Goal: Task Accomplishment & Management: Complete application form

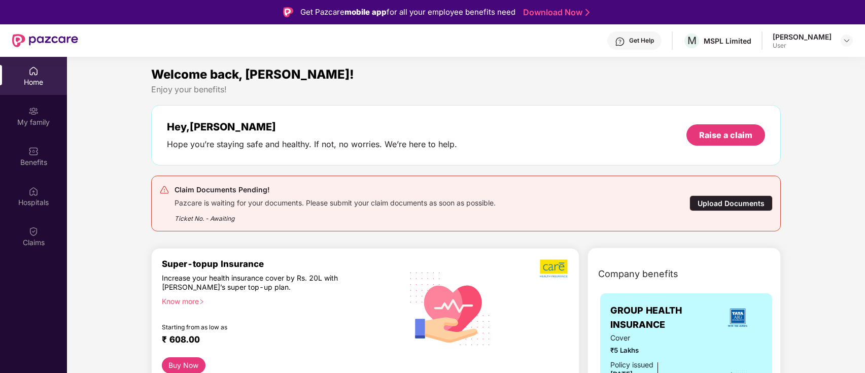
scroll to position [57, 0]
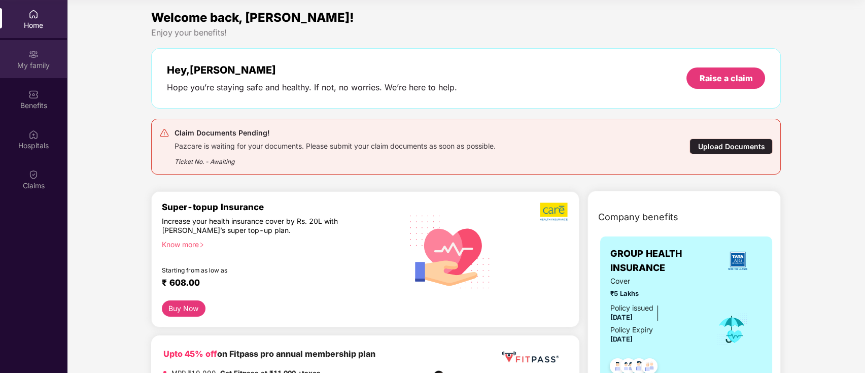
click at [34, 53] on img at bounding box center [33, 54] width 10 height 10
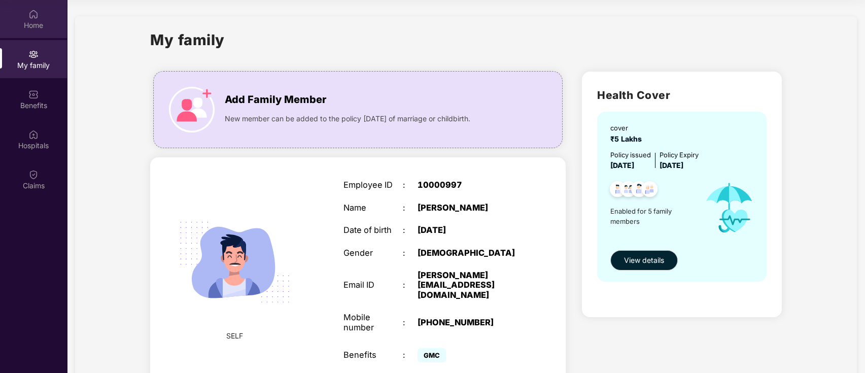
click at [37, 19] on div "Home" at bounding box center [33, 19] width 67 height 38
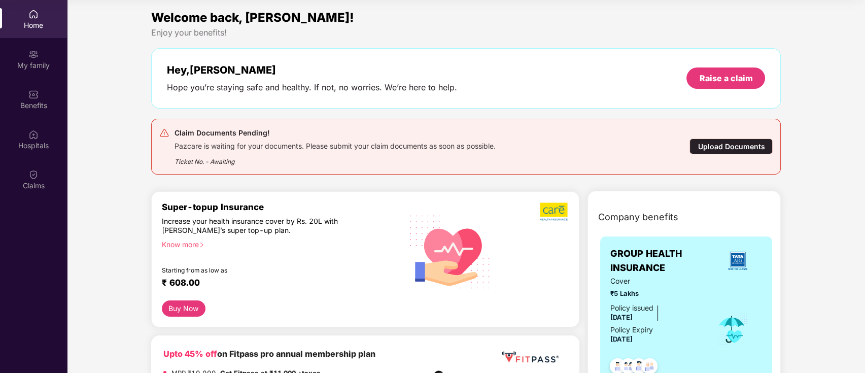
click at [727, 144] on div "Upload Documents" at bounding box center [731, 147] width 83 height 16
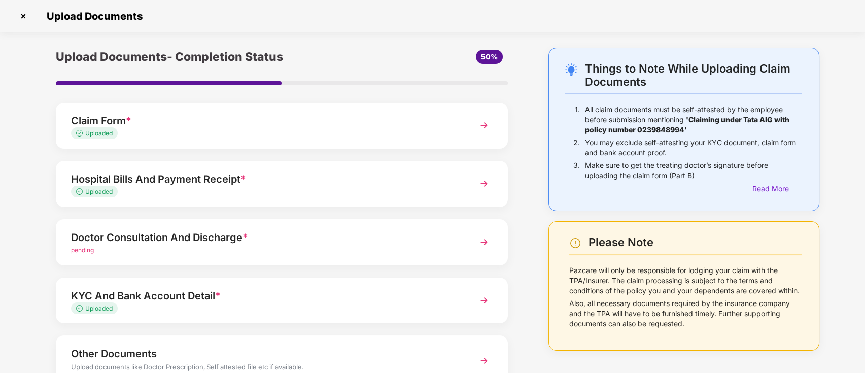
click at [520, 180] on div "Upload Documents- Completion Status 50% Claim Form * Uploaded Hospital Bills An…" at bounding box center [281, 248] width 503 height 401
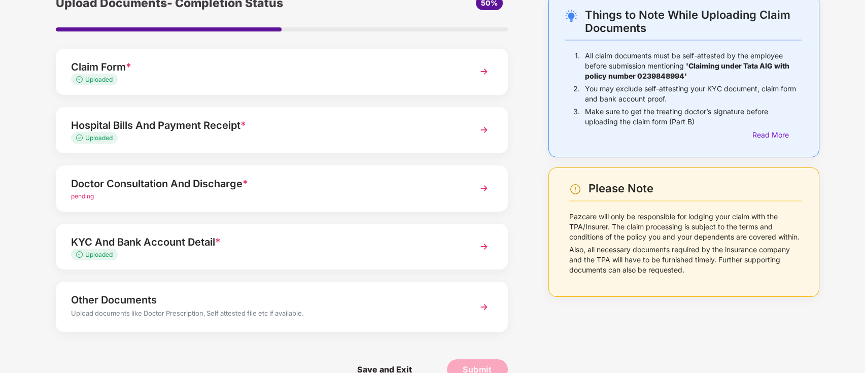
scroll to position [75, 0]
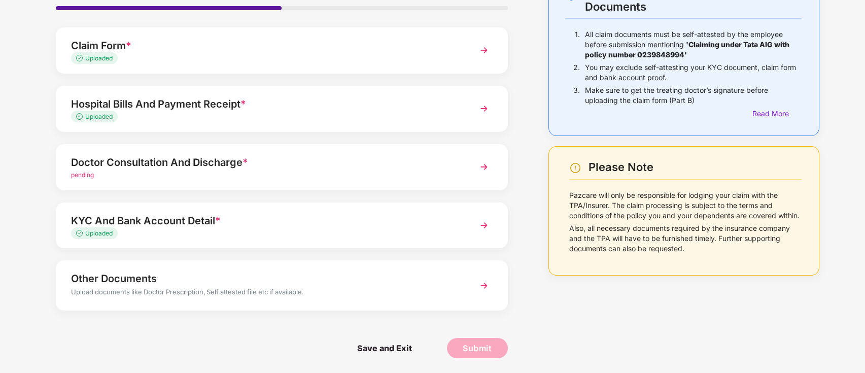
click at [478, 166] on img at bounding box center [484, 167] width 18 height 18
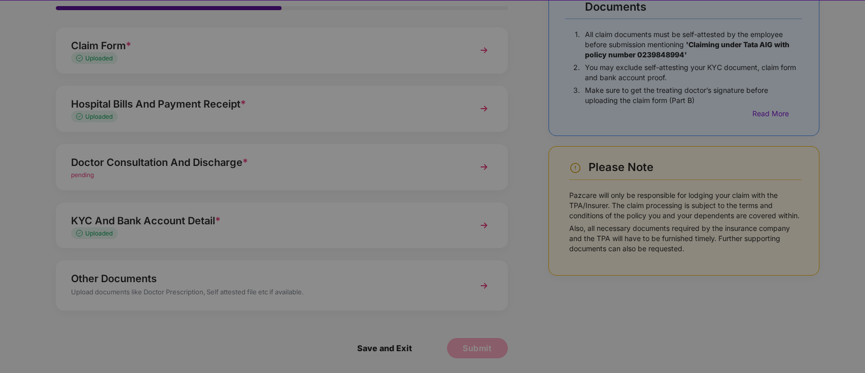
scroll to position [0, 0]
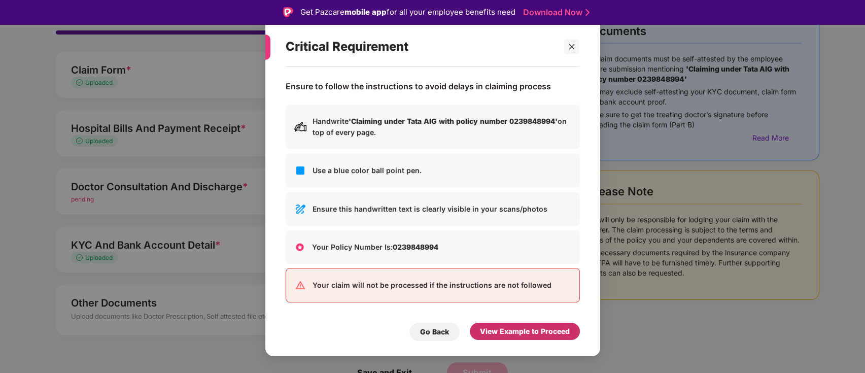
click at [538, 331] on div "View Example to Proceed" at bounding box center [525, 331] width 90 height 11
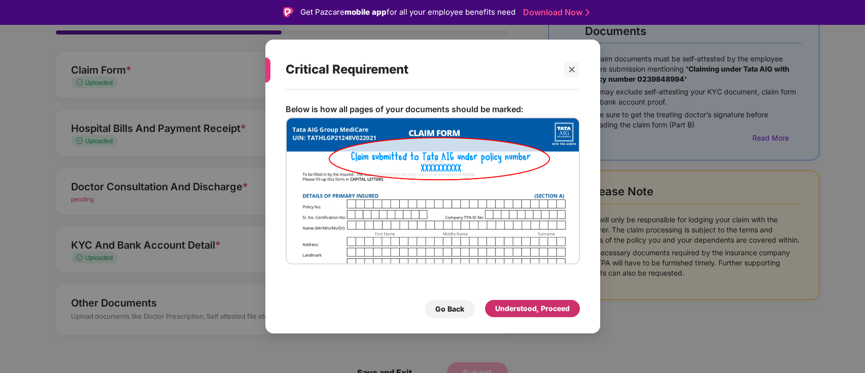
click at [536, 307] on div "Understood, Proceed" at bounding box center [532, 308] width 75 height 11
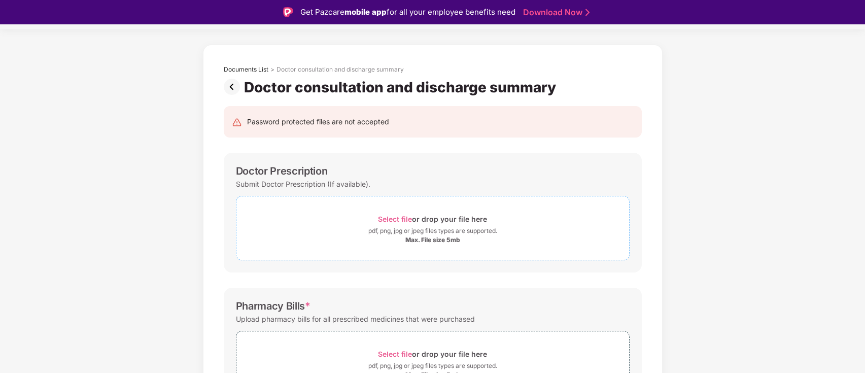
click at [401, 220] on span "Select file" at bounding box center [395, 219] width 34 height 9
click at [388, 282] on div "Password protected files are not accepted Doctor Prescription Submit Doctor Pre…" at bounding box center [433, 352] width 449 height 512
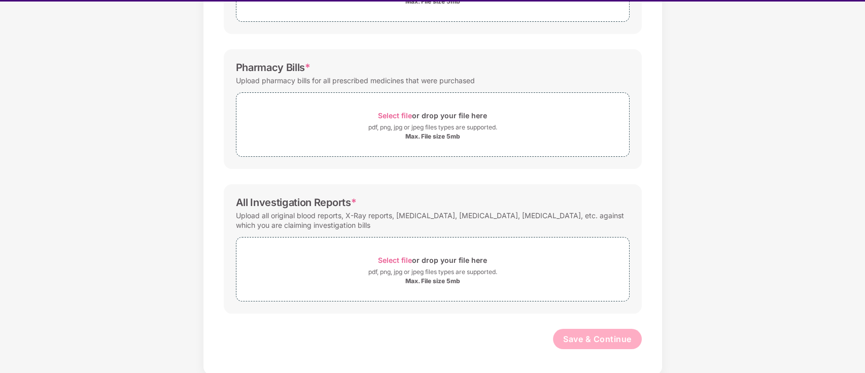
scroll to position [24, 0]
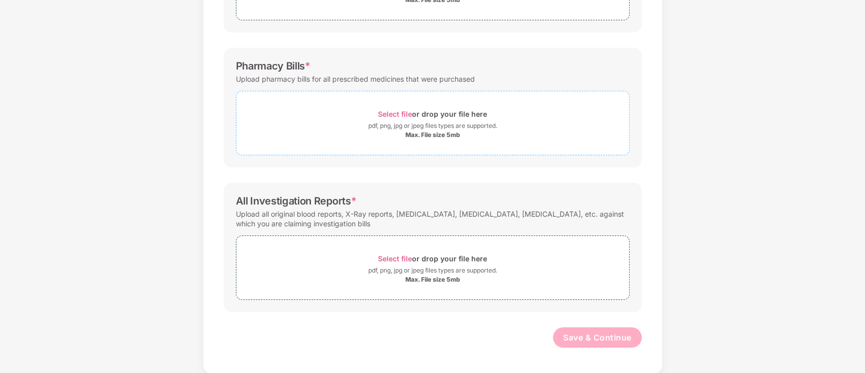
click at [394, 110] on span "Select file" at bounding box center [395, 114] width 34 height 9
click at [466, 48] on div "Pharmacy Bills * Upload pharmacy bills for all prescribed medicines that were p…" at bounding box center [433, 108] width 418 height 120
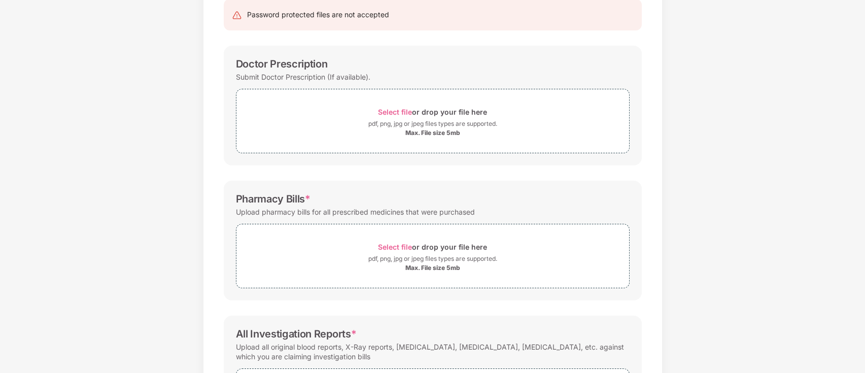
scroll to position [108, 0]
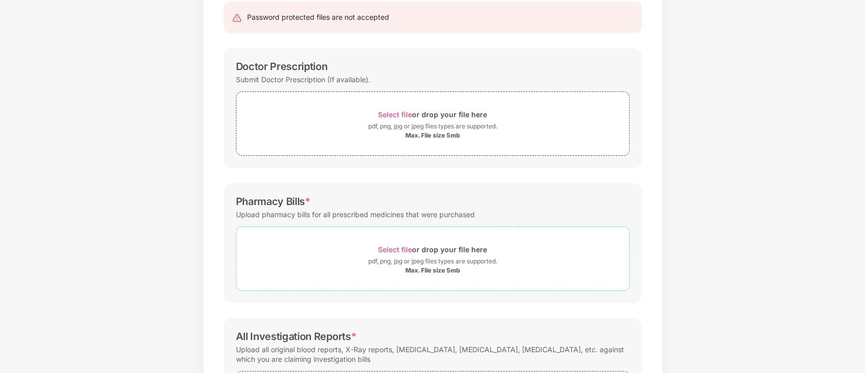
click at [395, 248] on span "Select file" at bounding box center [395, 249] width 34 height 9
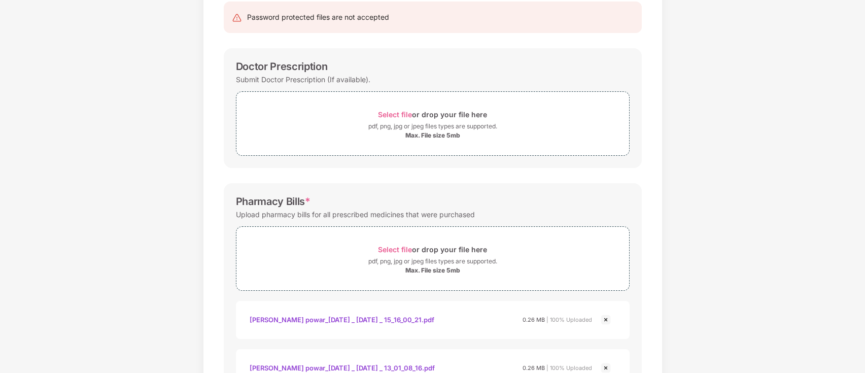
click at [566, 191] on div "Pharmacy Bills * Upload pharmacy bills for all prescribed medicines that were p…" at bounding box center [433, 315] width 418 height 264
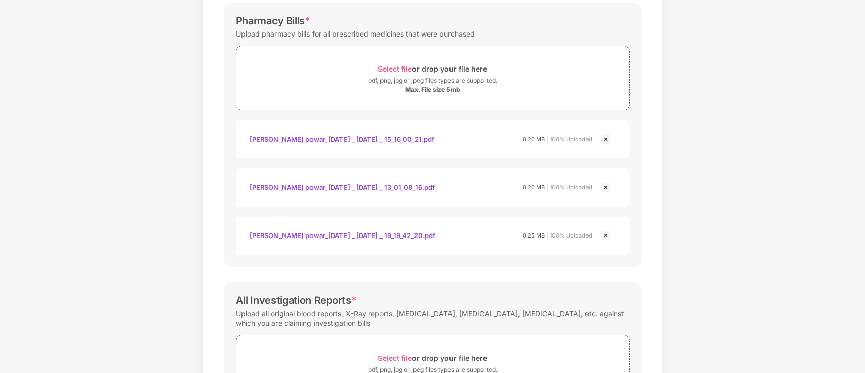
scroll to position [388, 0]
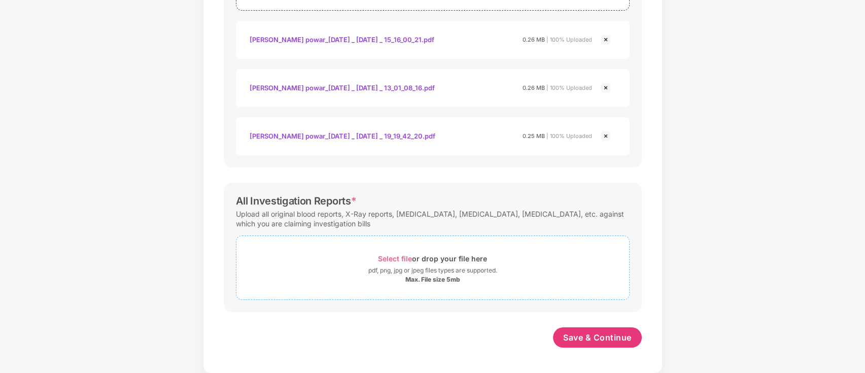
click at [402, 255] on span "Select file" at bounding box center [395, 258] width 34 height 9
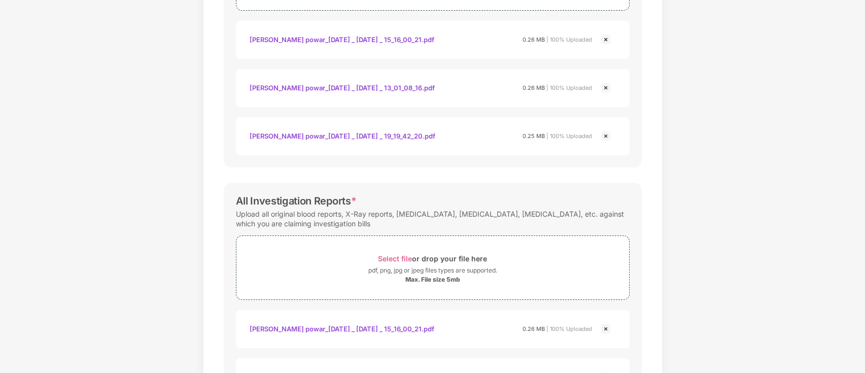
click at [721, 253] on div "Documents List > Doctor consultation and discharge summary Doctor consultation …" at bounding box center [432, 89] width 865 height 858
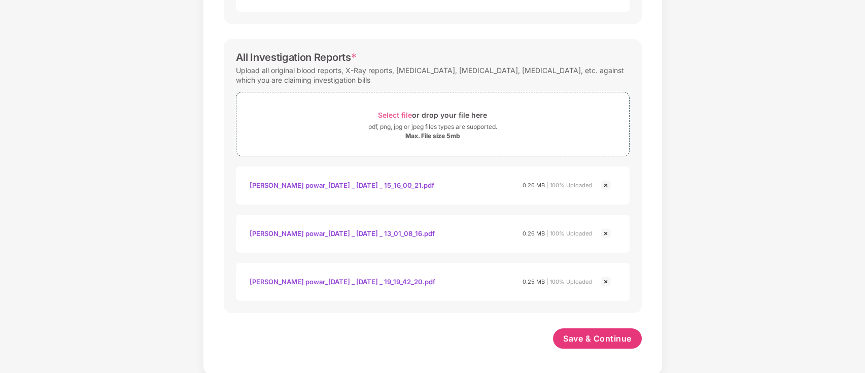
scroll to position [532, 0]
click at [588, 332] on span "Save & Continue" at bounding box center [597, 337] width 69 height 11
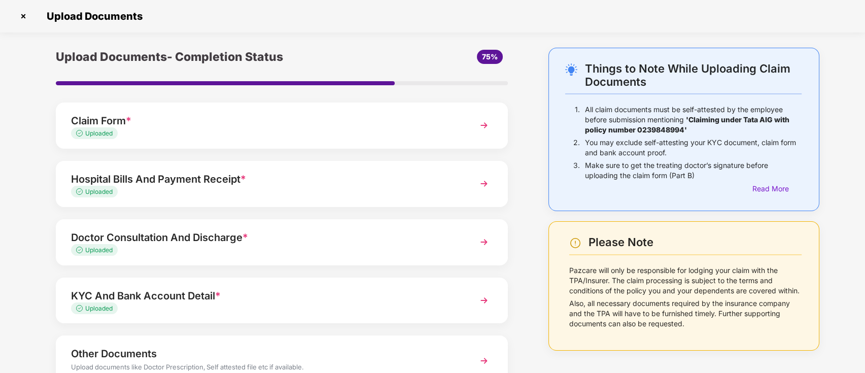
click at [451, 18] on div "Upload Documents" at bounding box center [432, 16] width 835 height 16
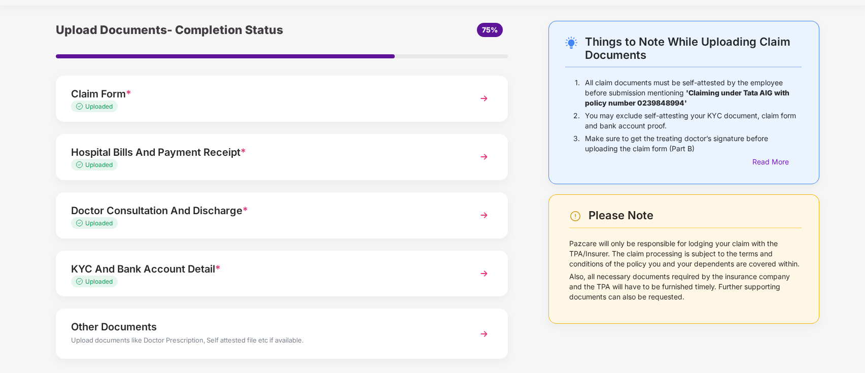
scroll to position [75, 0]
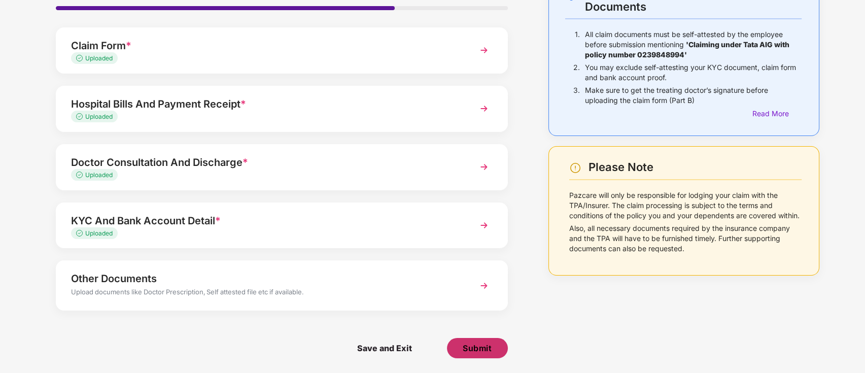
click at [477, 345] on span "Submit" at bounding box center [477, 348] width 29 height 11
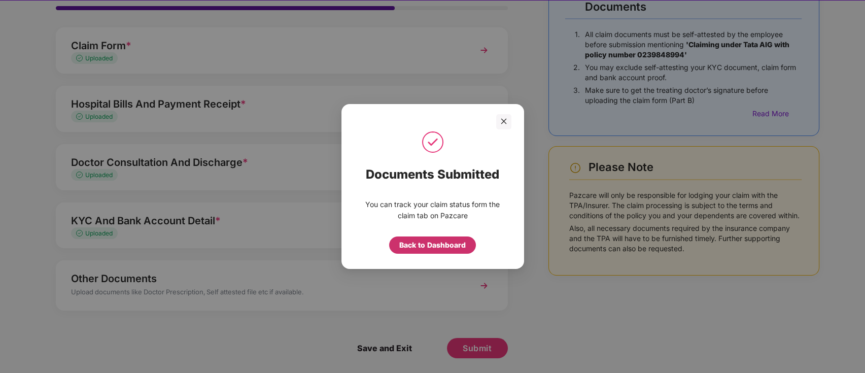
click at [426, 246] on div "Back to Dashboard" at bounding box center [432, 245] width 66 height 11
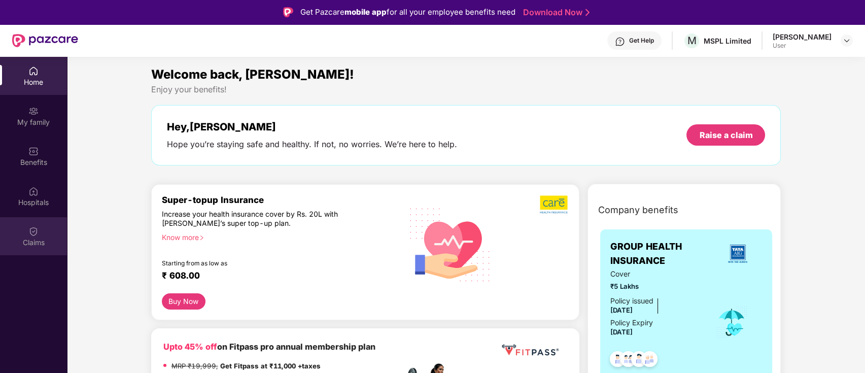
click at [35, 230] on img at bounding box center [33, 231] width 10 height 10
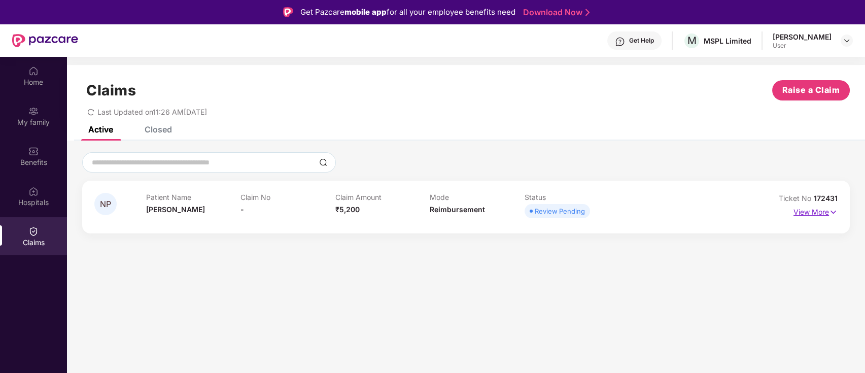
click at [826, 213] on p "View More" at bounding box center [816, 211] width 44 height 14
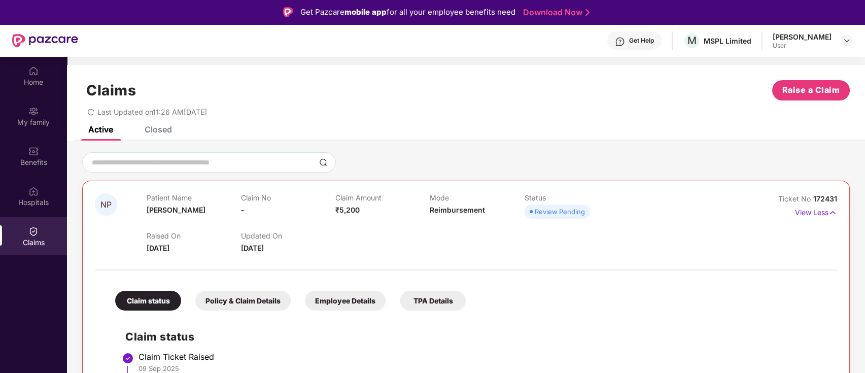
click at [597, 136] on div "Active Closed" at bounding box center [466, 133] width 798 height 14
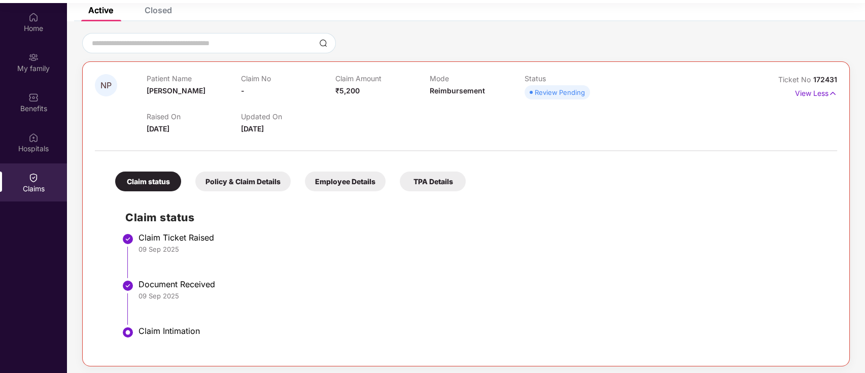
scroll to position [57, 0]
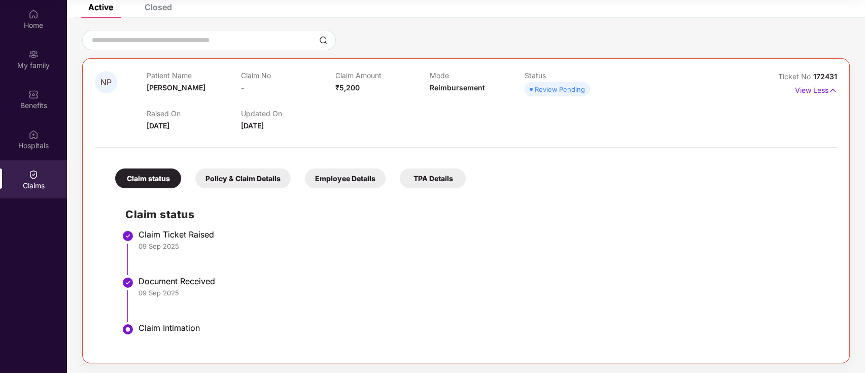
click at [238, 177] on div "Policy & Claim Details" at bounding box center [242, 179] width 95 height 20
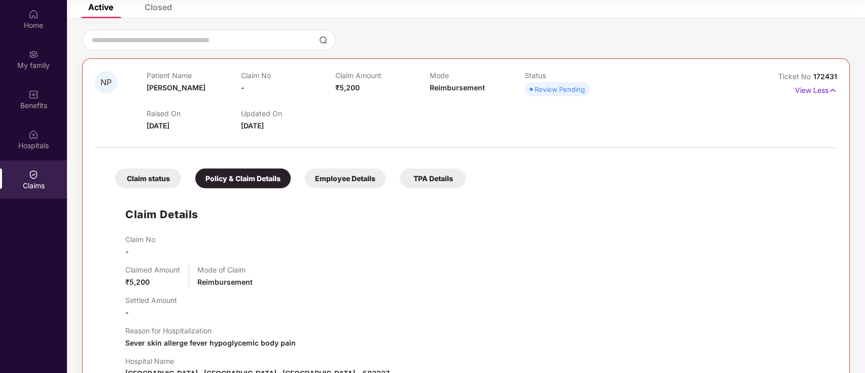
click at [346, 181] on div "Employee Details" at bounding box center [345, 179] width 81 height 20
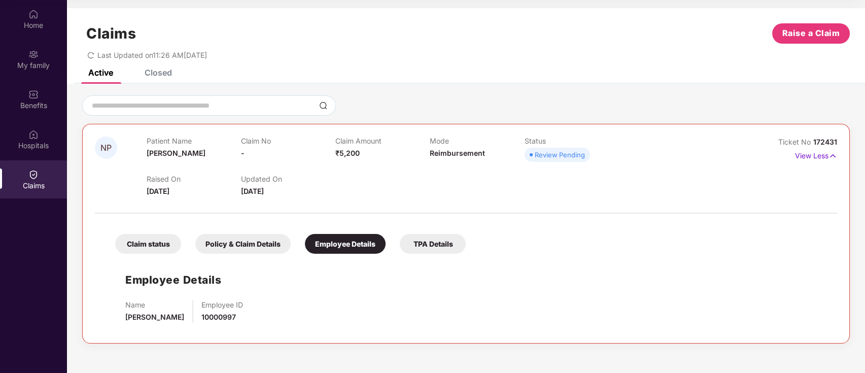
click at [425, 245] on div "TPA Details" at bounding box center [433, 244] width 66 height 20
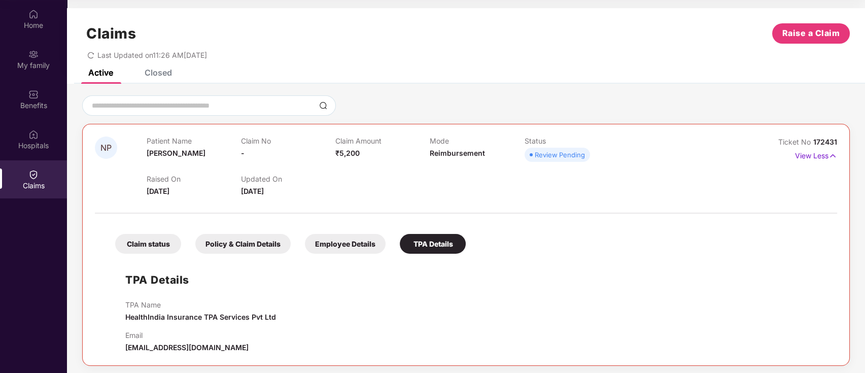
click at [149, 241] on div "Claim status" at bounding box center [148, 244] width 66 height 20
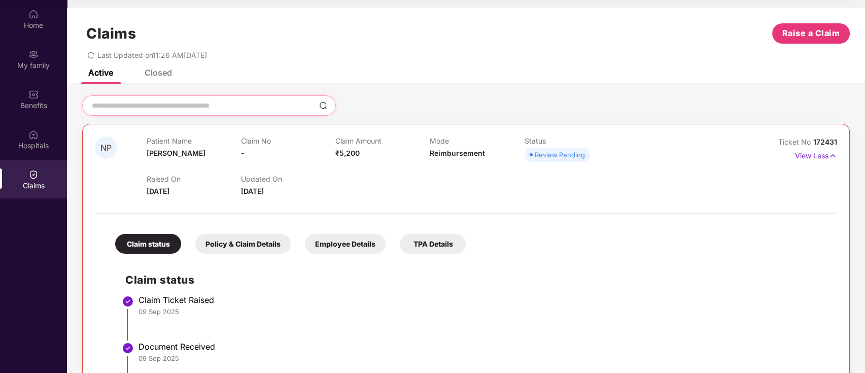
click at [274, 106] on input at bounding box center [203, 106] width 224 height 11
click at [159, 72] on div "Closed" at bounding box center [158, 73] width 27 height 10
